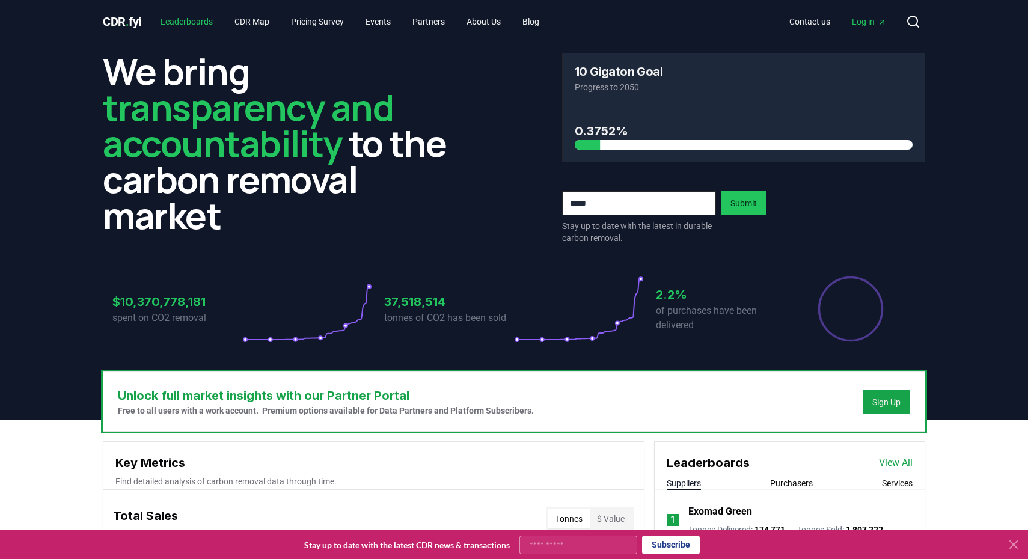
click at [198, 25] on link "Leaderboards" at bounding box center [187, 22] width 72 height 22
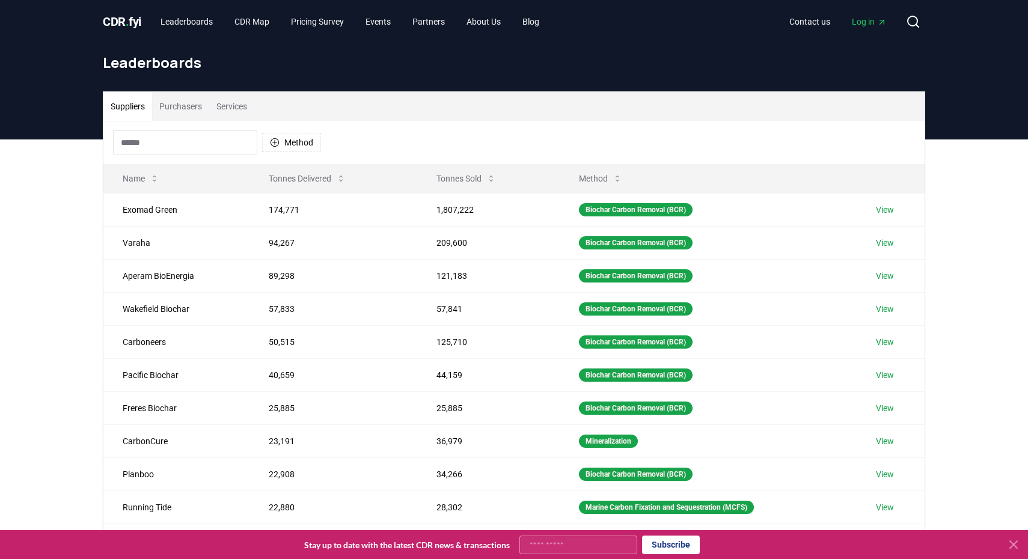
click at [200, 133] on input at bounding box center [185, 142] width 144 height 24
click at [186, 112] on button "Purchasers" at bounding box center [180, 106] width 57 height 29
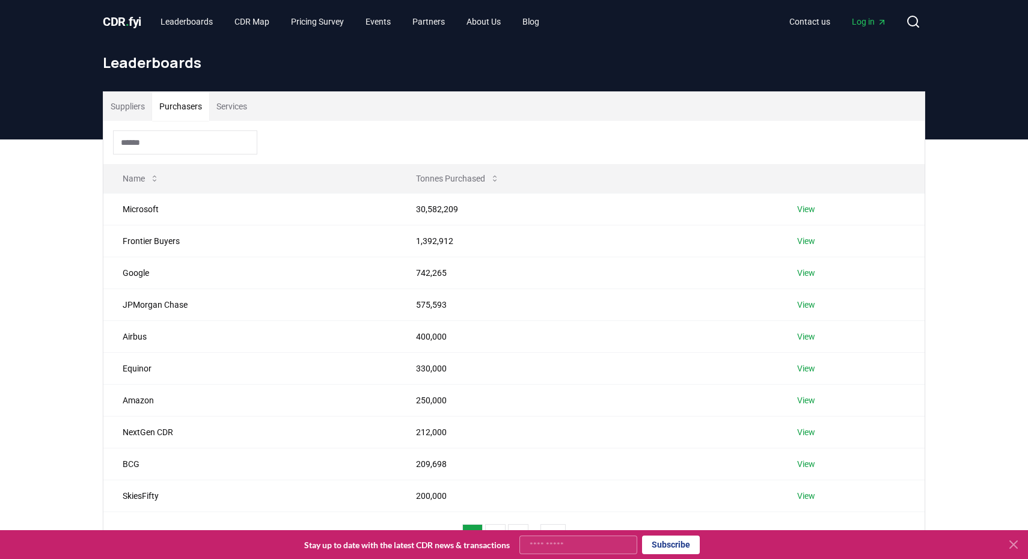
click at [179, 145] on input at bounding box center [185, 142] width 144 height 24
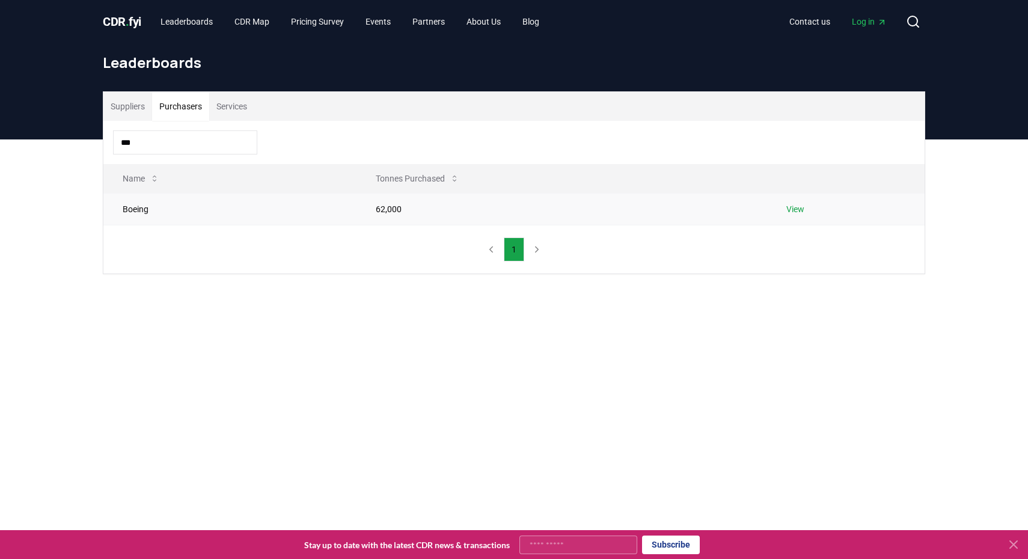
type input "***"
click at [801, 208] on link "View" at bounding box center [795, 209] width 18 height 12
